Goal: Task Accomplishment & Management: Complete application form

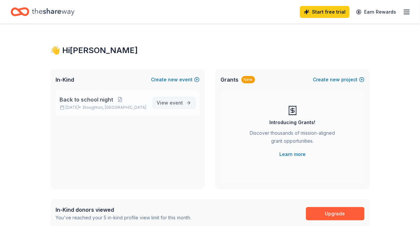
click at [168, 105] on span "View event" at bounding box center [170, 103] width 26 height 8
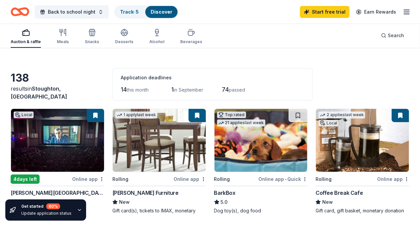
scroll to position [15, 0]
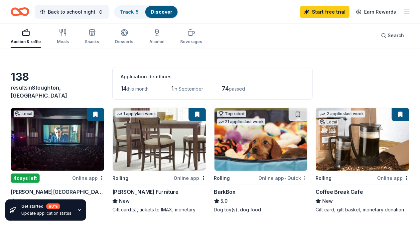
click at [64, 126] on img at bounding box center [57, 139] width 93 height 63
click at [138, 135] on img at bounding box center [159, 139] width 93 height 63
click at [316, 146] on img at bounding box center [362, 139] width 93 height 63
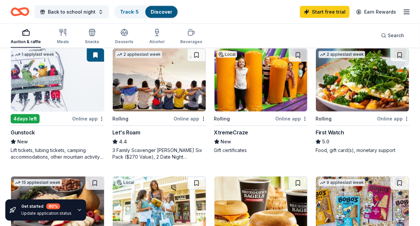
scroll to position [196, 0]
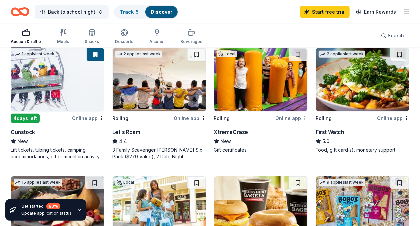
click at [214, 135] on div "XtremeCraze" at bounding box center [231, 132] width 34 height 8
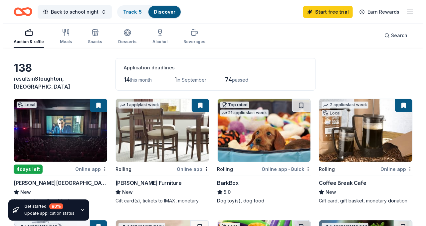
scroll to position [0, 0]
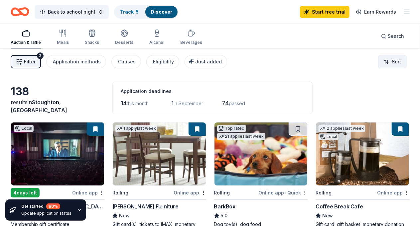
click at [401, 60] on html "Back to school night Track · 5 Discover Start free trial Earn Rewards Auction &…" at bounding box center [210, 113] width 420 height 226
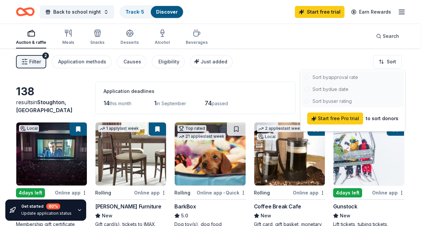
drag, startPoint x: 347, startPoint y: 79, endPoint x: 365, endPoint y: 73, distance: 19.5
drag, startPoint x: 365, startPoint y: 73, endPoint x: 401, endPoint y: 90, distance: 39.6
click at [401, 90] on div "Sort by approval rate Sort by due date Sort by user rating Start free Pro trial…" at bounding box center [352, 101] width 105 height 62
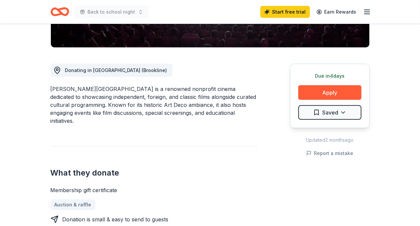
scroll to position [152, 0]
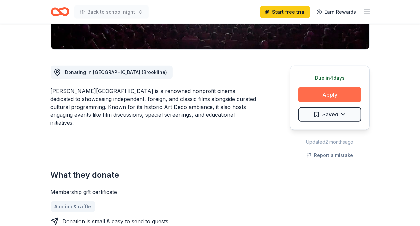
click at [308, 92] on button "Apply" at bounding box center [329, 94] width 63 height 15
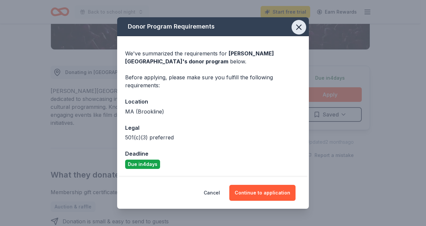
click at [294, 32] on icon "button" at bounding box center [298, 27] width 9 height 9
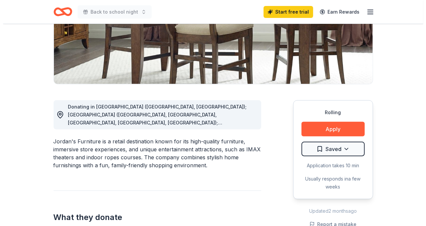
scroll to position [118, 0]
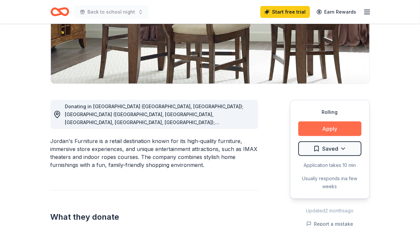
click at [305, 126] on button "Apply" at bounding box center [329, 129] width 63 height 15
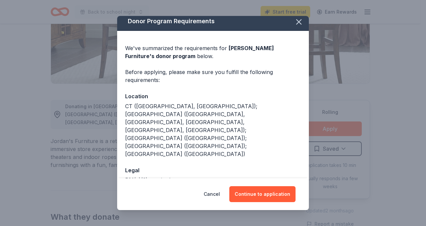
scroll to position [5, 0]
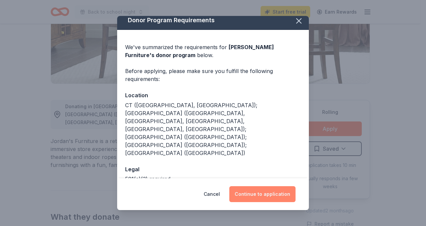
click at [255, 190] on button "Continue to application" at bounding box center [262, 195] width 66 height 16
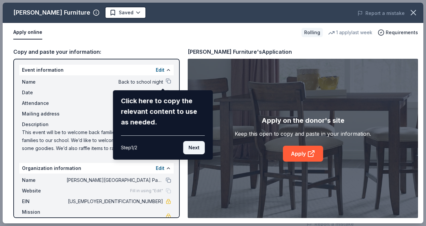
click at [188, 146] on button "Next" at bounding box center [194, 147] width 22 height 13
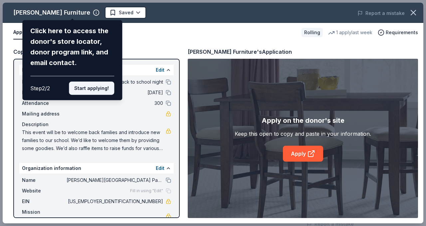
click at [104, 82] on button "Start applying!" at bounding box center [91, 88] width 45 height 13
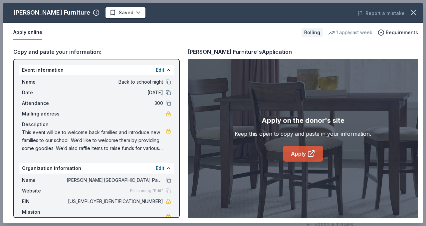
click at [292, 157] on link "Apply" at bounding box center [303, 154] width 40 height 16
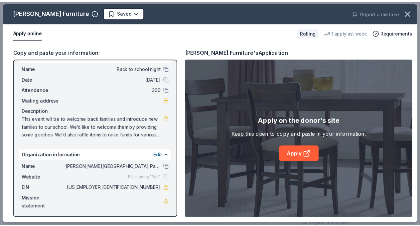
scroll to position [15, 0]
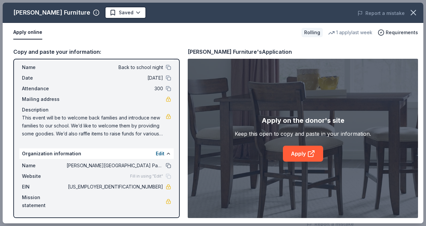
click at [166, 165] on button at bounding box center [168, 165] width 5 height 5
click at [146, 185] on span "04-2977510" at bounding box center [115, 187] width 96 height 8
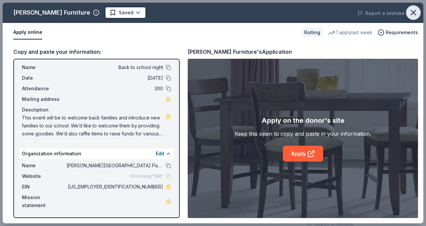
click at [410, 9] on icon "button" at bounding box center [412, 12] width 9 height 9
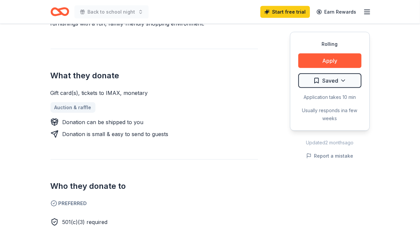
scroll to position [259, 0]
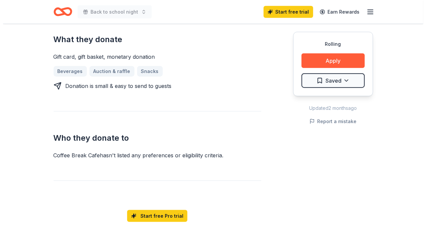
scroll to position [288, 0]
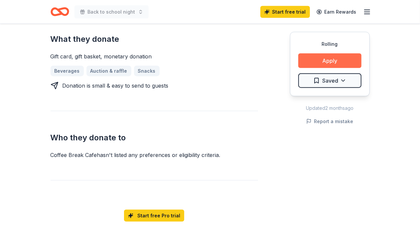
click at [319, 56] on button "Apply" at bounding box center [329, 61] width 63 height 15
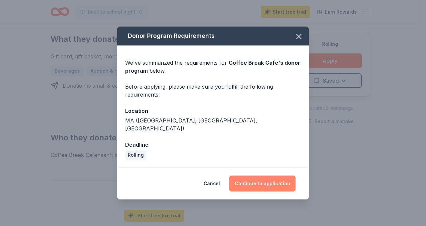
click at [249, 185] on button "Continue to application" at bounding box center [262, 184] width 66 height 16
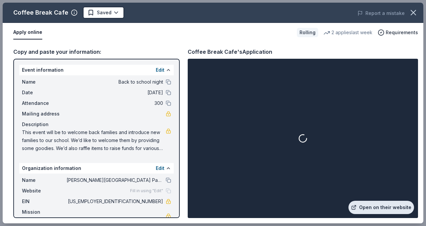
click at [382, 209] on link "Open on their website" at bounding box center [381, 207] width 66 height 13
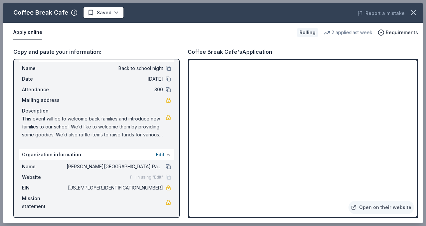
scroll to position [15, 0]
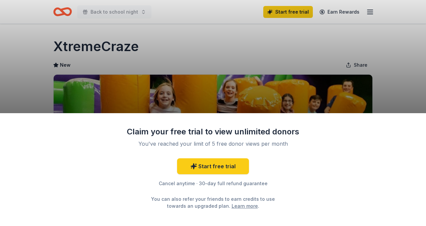
click at [368, 97] on div "Claim your free trial to view unlimited donors You've reached your limit of 5 f…" at bounding box center [213, 113] width 426 height 226
click at [420, 89] on div "Claim your free trial to view unlimited donors You've reached your limit of 5 f…" at bounding box center [213, 113] width 426 height 226
click at [396, 126] on div "Claim your free trial to view unlimited donors You've reached your limit of 5 f…" at bounding box center [213, 169] width 426 height 113
click at [417, 97] on div "Claim your free trial to view unlimited donors You've reached your limit of 5 f…" at bounding box center [213, 113] width 426 height 226
click at [101, 93] on div "Claim your free trial to view unlimited donors You've reached your limit of 5 f…" at bounding box center [213, 113] width 426 height 226
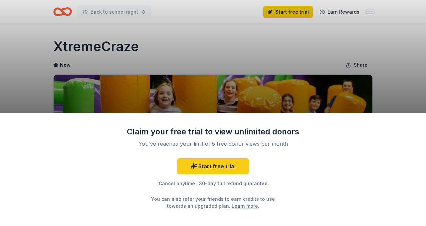
click at [231, 206] on link "Learn more" at bounding box center [244, 206] width 26 height 7
click at [1, 110] on div "Claim your free trial to view unlimited donors You've reached your limit of 5 f…" at bounding box center [213, 113] width 426 height 226
click at [8, 145] on div "Claim your free trial to view unlimited donors You've reached your limit of 5 f…" at bounding box center [213, 169] width 426 height 113
click at [407, 40] on div "Claim your free trial to view unlimited donors You've reached your limit of 5 f…" at bounding box center [213, 113] width 426 height 226
